Goal: Task Accomplishment & Management: Manage account settings

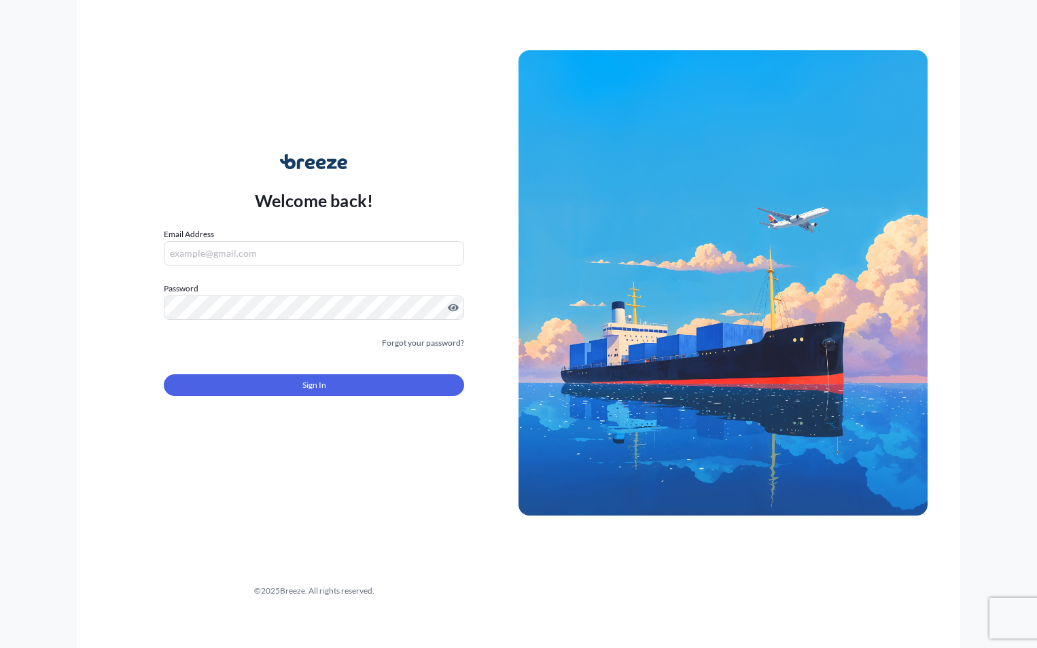
click at [250, 259] on input "Email Address" at bounding box center [314, 253] width 300 height 24
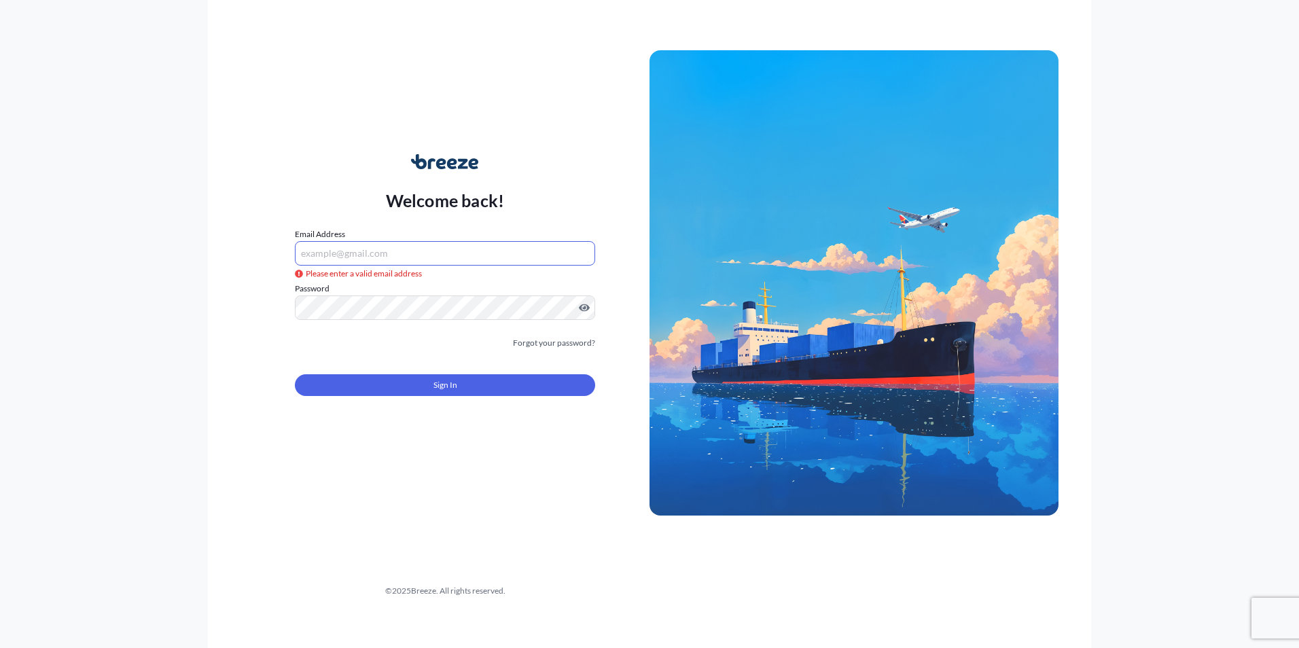
click at [387, 255] on input "Email Address" at bounding box center [445, 253] width 300 height 24
type input "[PERSON_NAME][EMAIL_ADDRESS][DOMAIN_NAME]"
click at [466, 255] on input "[PERSON_NAME][EMAIL_ADDRESS][DOMAIN_NAME]" at bounding box center [445, 253] width 300 height 24
click at [560, 347] on link "Forgot your password?" at bounding box center [554, 343] width 82 height 14
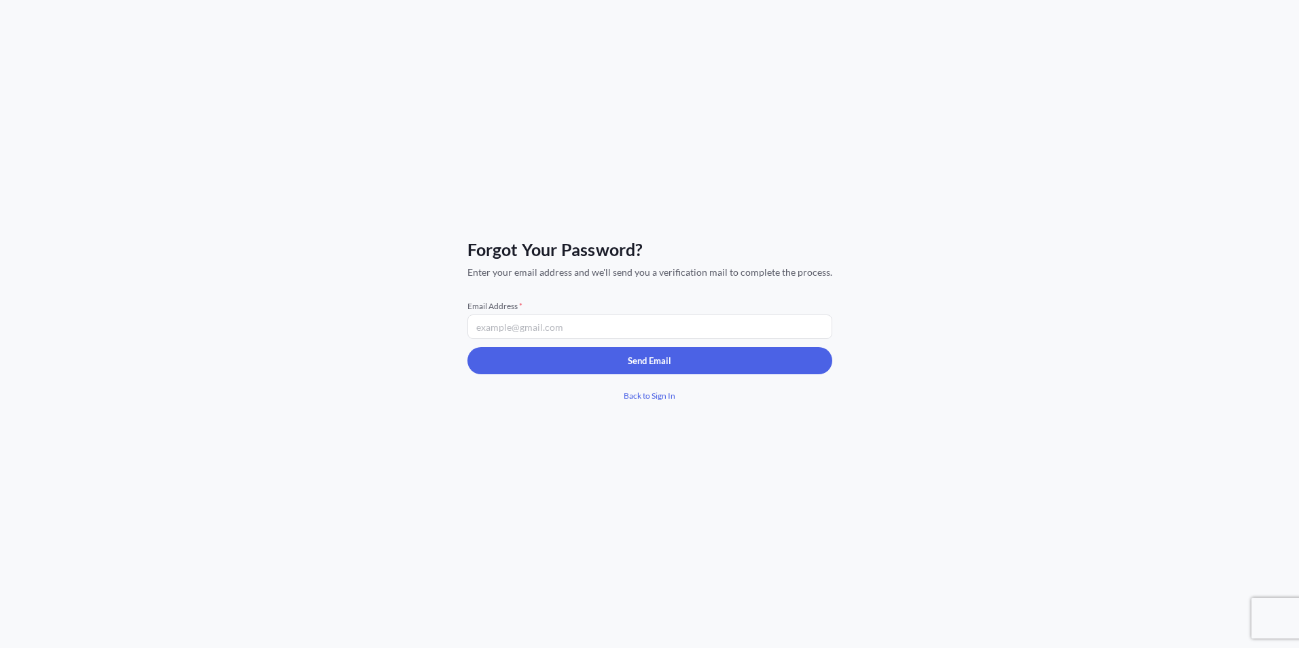
click at [586, 327] on input "Email Address *" at bounding box center [649, 327] width 365 height 24
type input "[PERSON_NAME][EMAIL_ADDRESS][DOMAIN_NAME]"
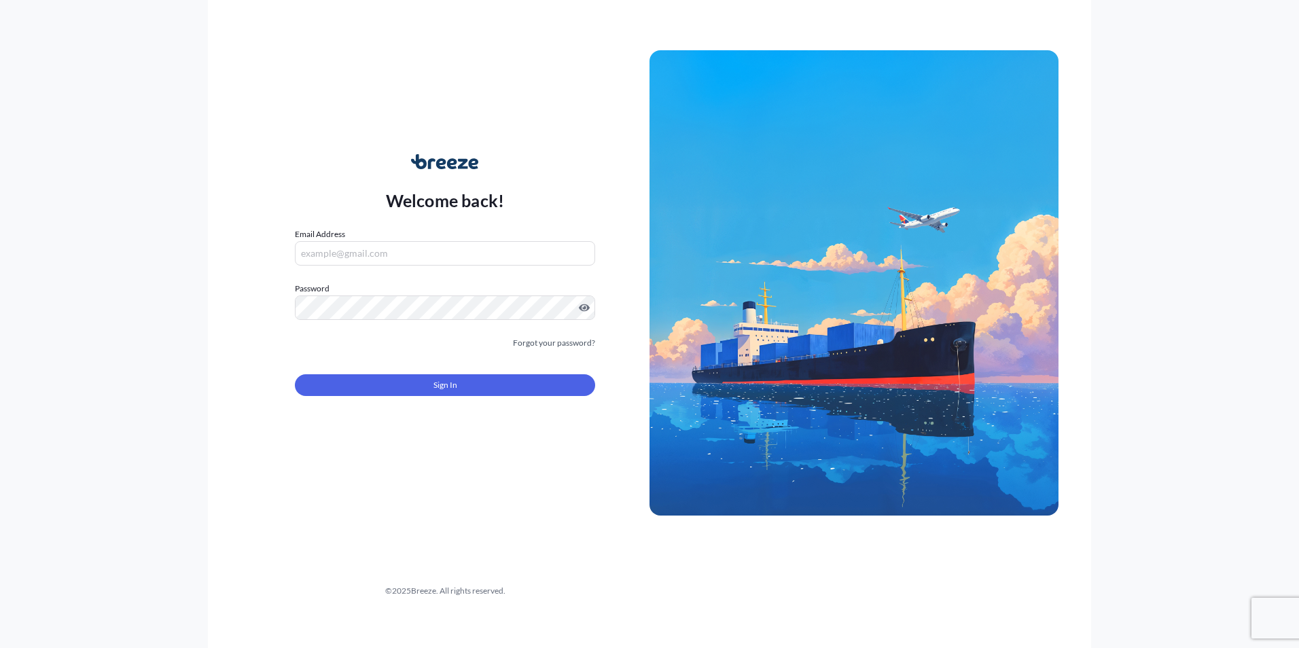
click at [373, 257] on input "Email Address" at bounding box center [445, 253] width 300 height 24
type input "[PERSON_NAME][EMAIL_ADDRESS][DOMAIN_NAME]"
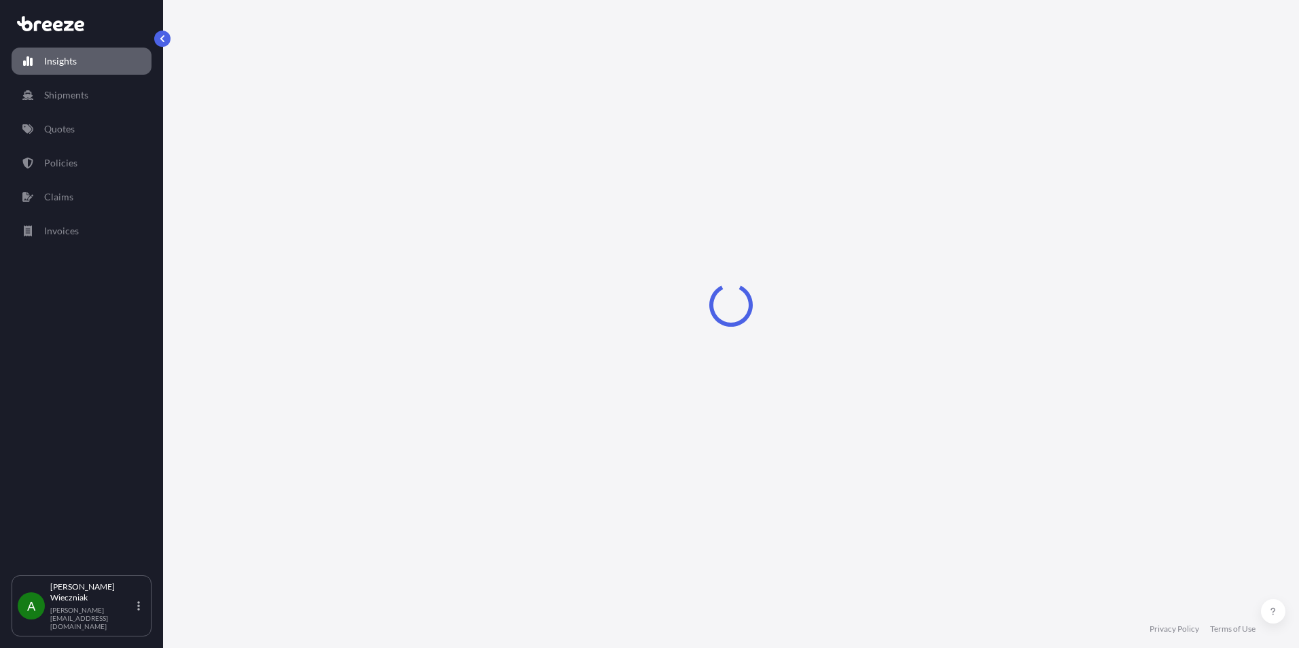
select select "2025"
